Goal: Entertainment & Leisure: Consume media (video, audio)

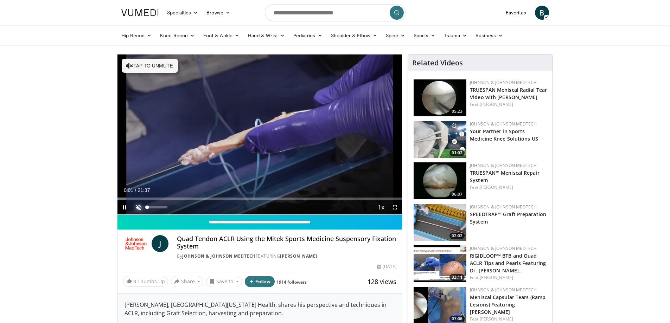
click at [139, 207] on span "Video Player" at bounding box center [139, 208] width 14 height 14
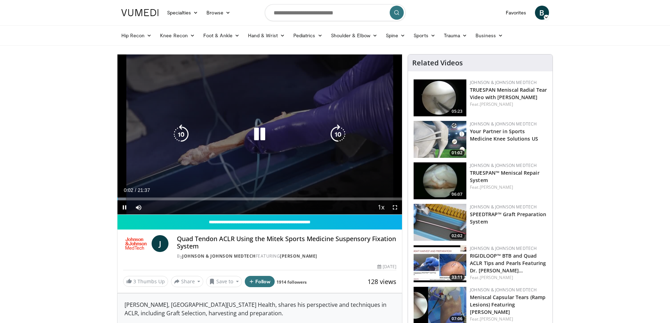
click at [260, 161] on div "10 seconds Tap to unmute" at bounding box center [260, 135] width 285 height 160
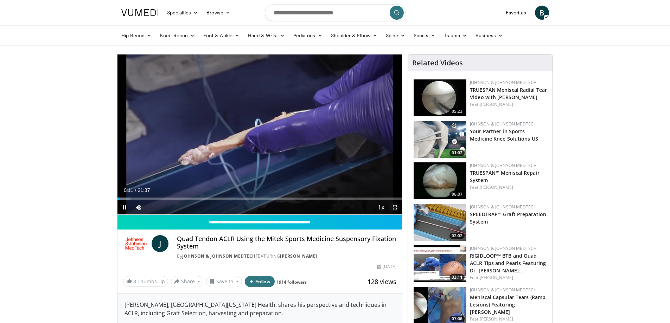
click at [397, 211] on span "Video Player" at bounding box center [395, 208] width 14 height 14
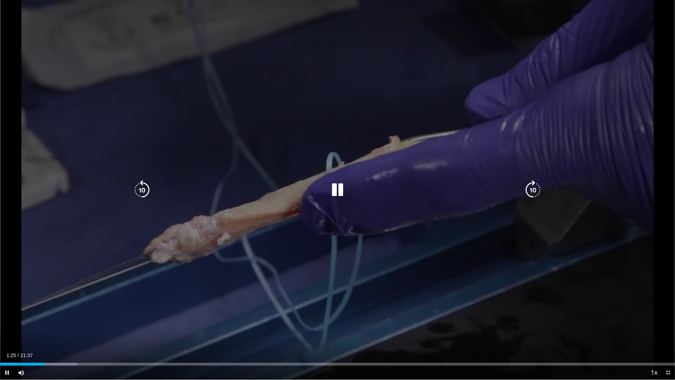
click at [268, 133] on div "10 seconds Tap to unmute" at bounding box center [337, 190] width 675 height 380
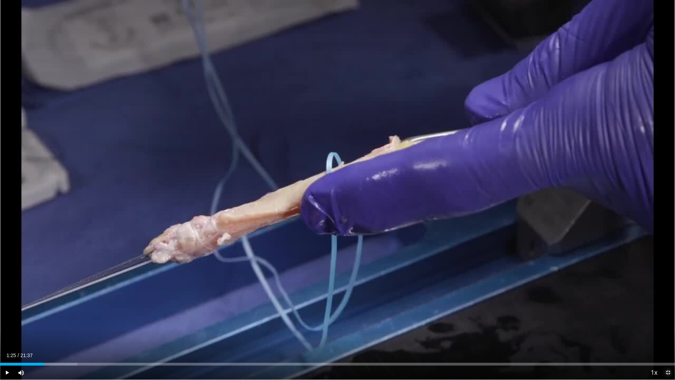
click at [669, 323] on span "Video Player" at bounding box center [668, 373] width 14 height 14
